Goal: Find specific fact: Find specific fact

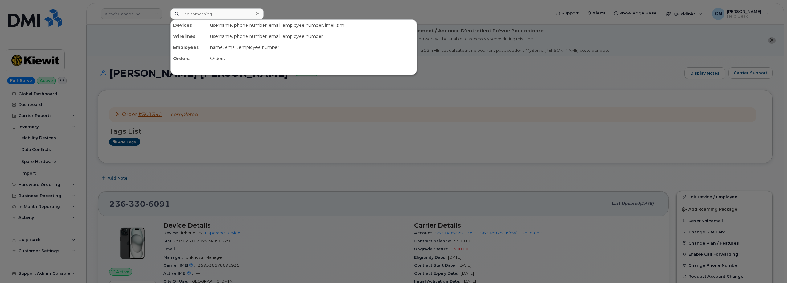
click at [198, 14] on input at bounding box center [216, 13] width 93 height 11
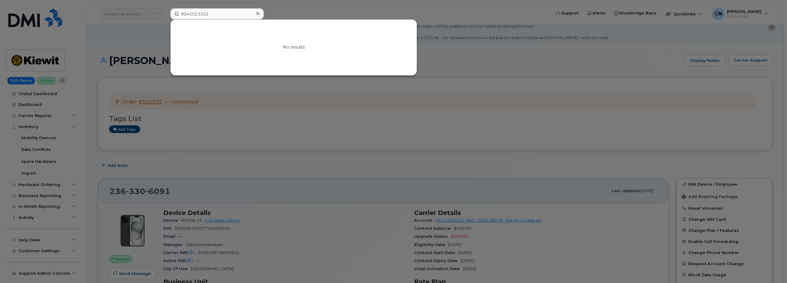
click at [206, 13] on input "9042523352" at bounding box center [216, 13] width 93 height 11
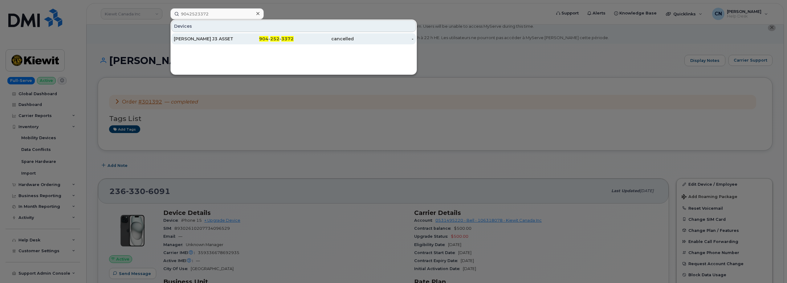
type input "9042523372"
click at [225, 37] on div "[PERSON_NAME] J3 ASSET 15026" at bounding box center [204, 39] width 60 height 6
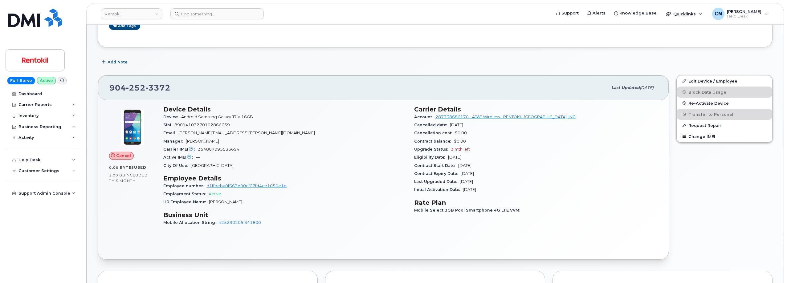
scroll to position [154, 0]
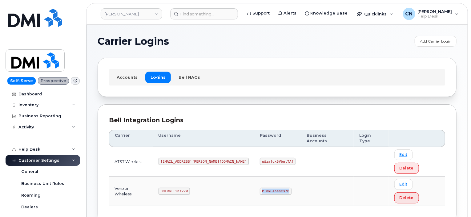
drag, startPoint x: 233, startPoint y: 166, endPoint x: 308, endPoint y: 153, distance: 75.5
click at [269, 176] on td "P!nkGlasses78" at bounding box center [278, 191] width 47 height 30
copy code "P!nkGlasses78"
